Goal: Navigation & Orientation: Understand site structure

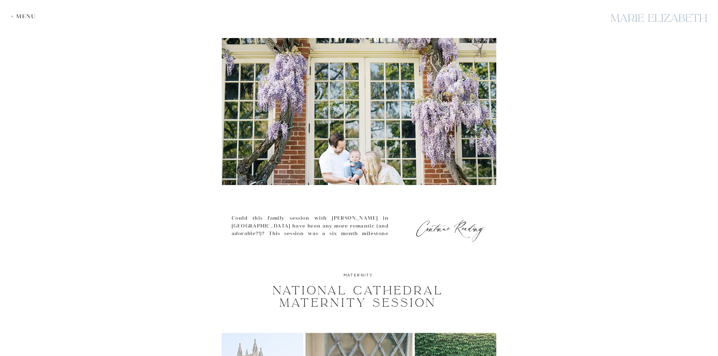
scroll to position [85, 0]
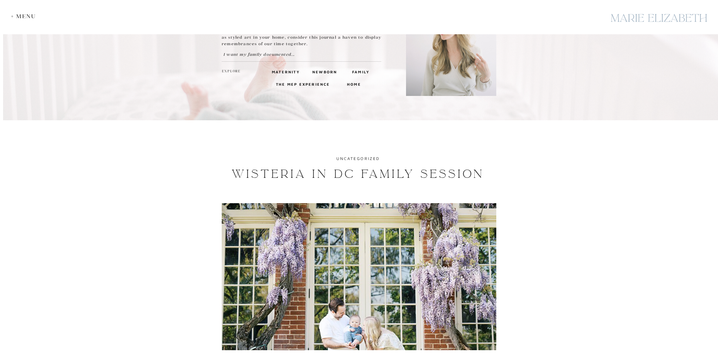
click at [430, 230] on img at bounding box center [359, 276] width 274 height 147
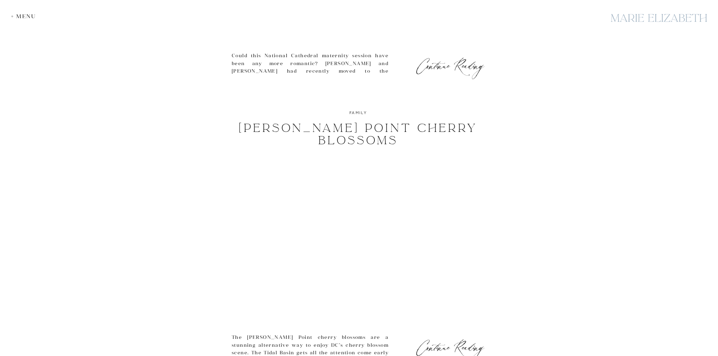
scroll to position [757, 0]
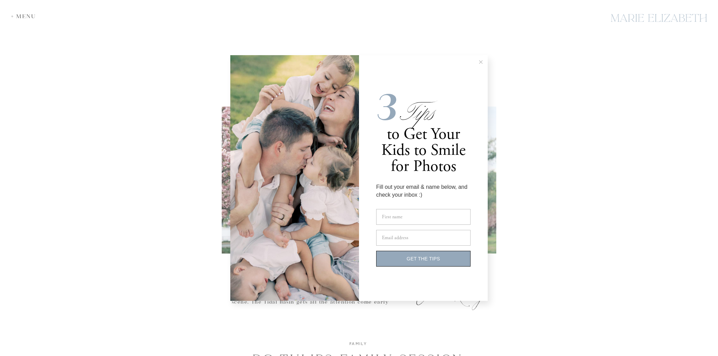
click at [481, 61] on icon at bounding box center [480, 61] width 3 height 3
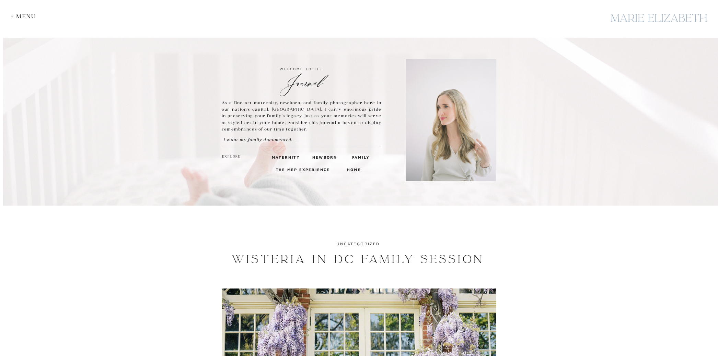
scroll to position [0, 0]
click at [316, 157] on h3 "Newborn" at bounding box center [323, 157] width 23 height 6
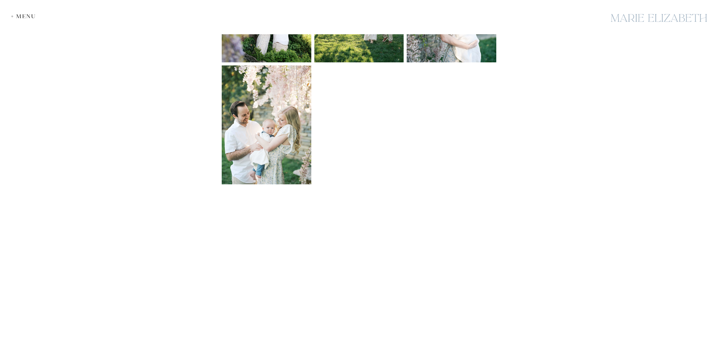
scroll to position [760, 0]
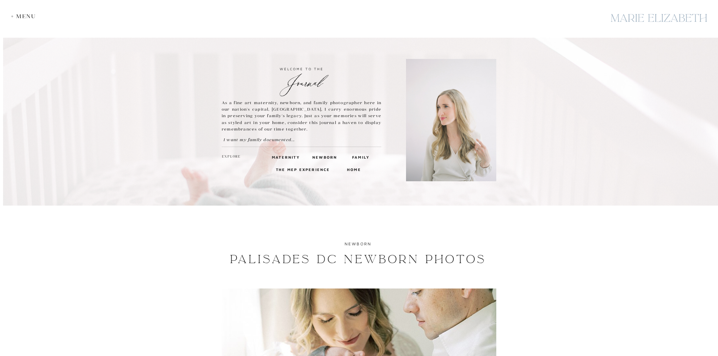
click at [355, 155] on h3 "Family" at bounding box center [360, 157] width 16 height 6
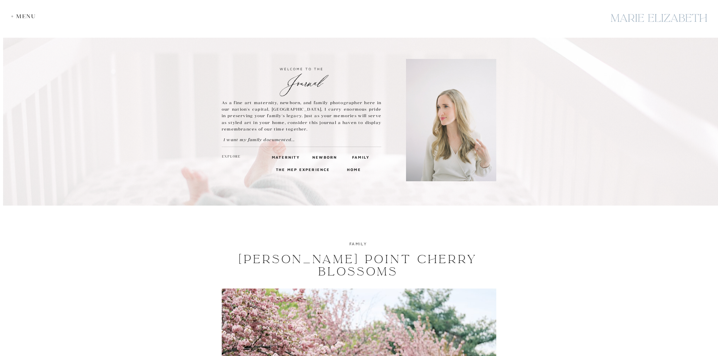
click at [319, 169] on h3 "The MEP Experience" at bounding box center [304, 169] width 56 height 6
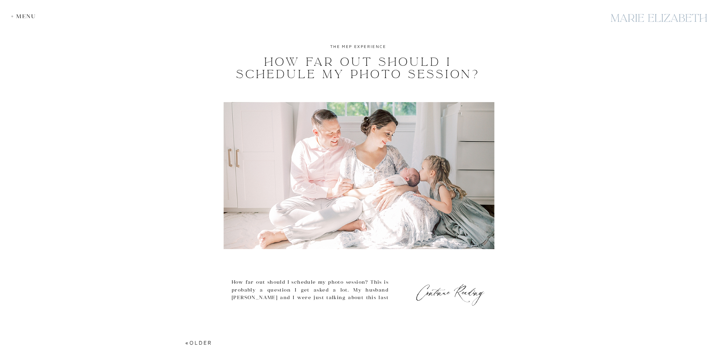
scroll to position [2826, 0]
